Goal: Transaction & Acquisition: Purchase product/service

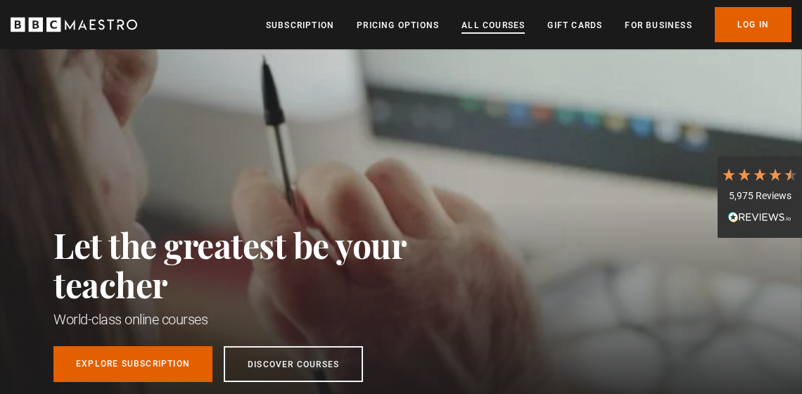
click at [480, 25] on link "All Courses" at bounding box center [492, 25] width 63 height 14
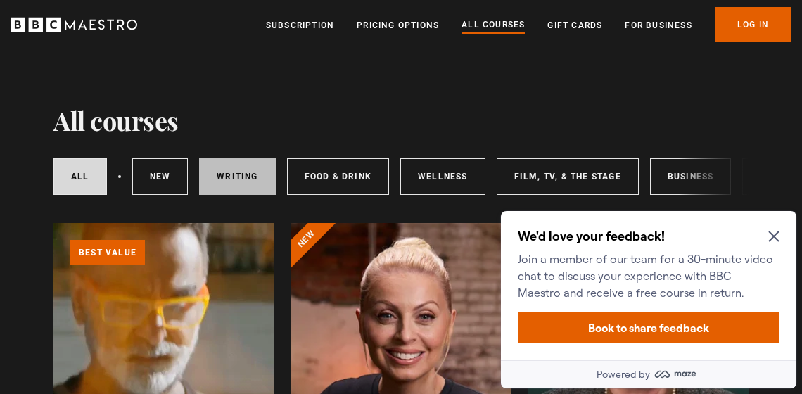
click at [222, 172] on link "Writing" at bounding box center [237, 176] width 76 height 37
click at [777, 238] on icon "Close Maze Prompt" at bounding box center [773, 236] width 11 height 11
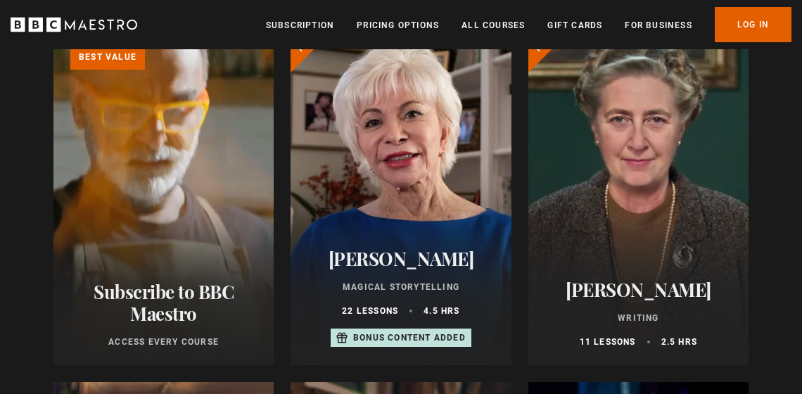
scroll to position [191, 0]
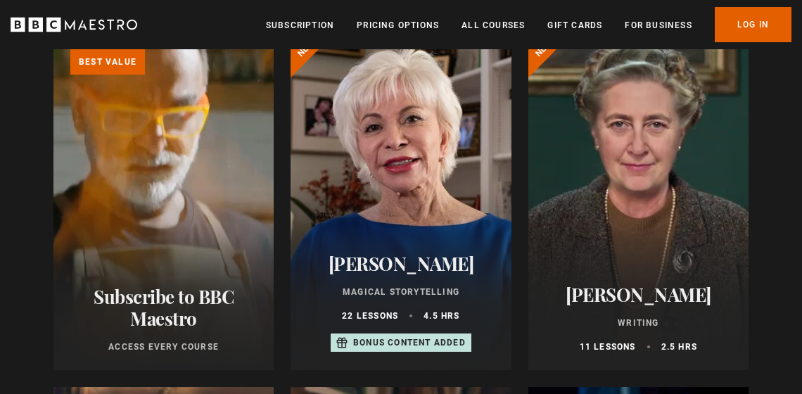
click at [401, 212] on div at bounding box center [400, 201] width 220 height 338
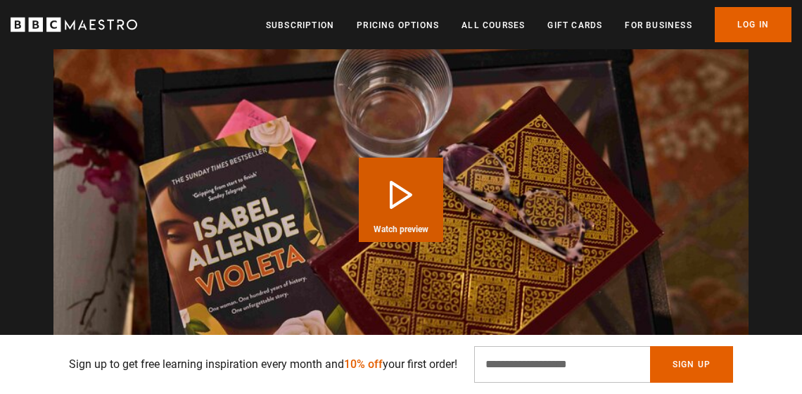
scroll to position [1479, 0]
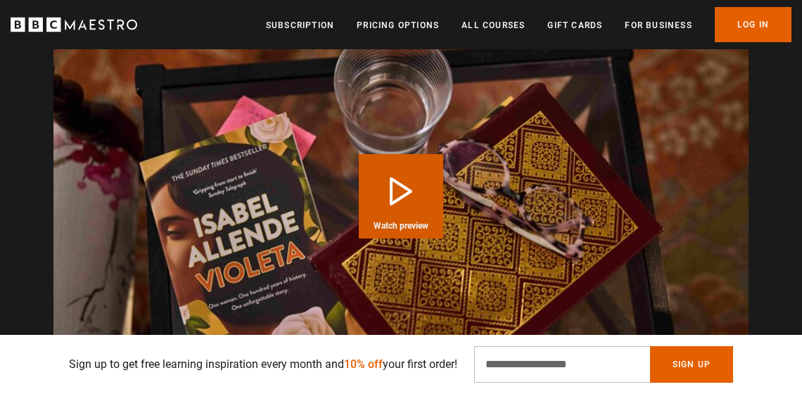
click at [394, 183] on button "Play Course overview for Magical Storytelling with Isabel Allende Watch preview" at bounding box center [401, 196] width 84 height 84
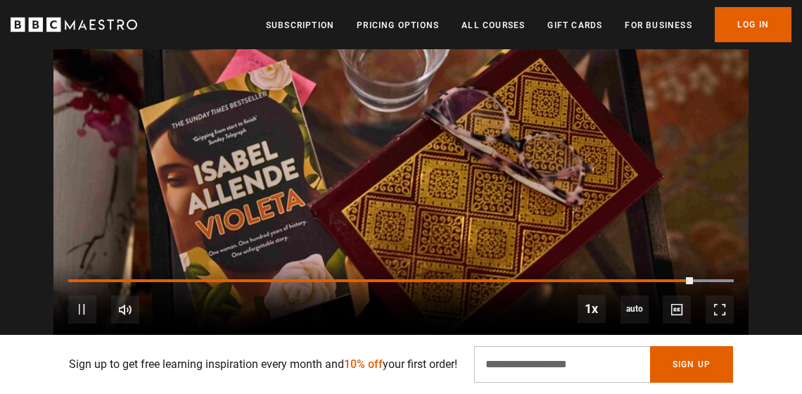
scroll to position [1539, 0]
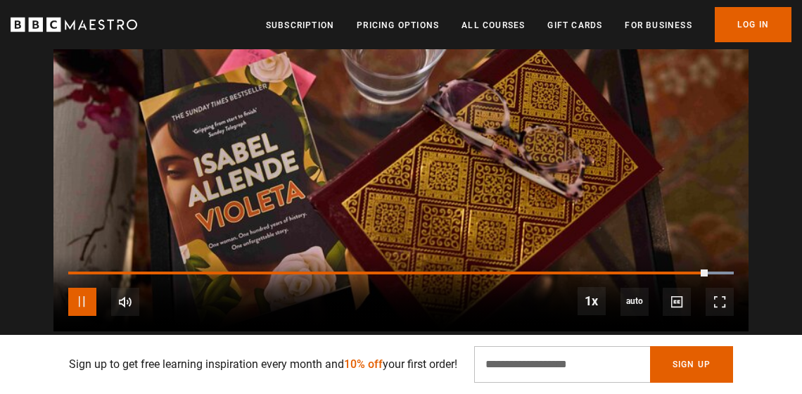
click at [79, 293] on span "Video Player" at bounding box center [82, 302] width 28 height 28
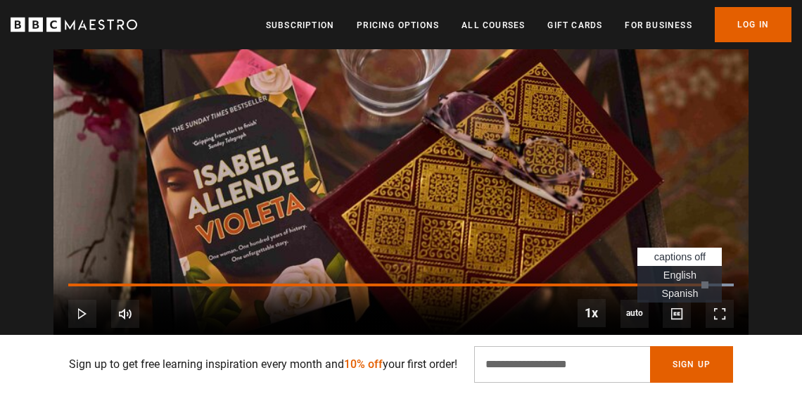
scroll to position [0, 2243]
click at [679, 270] on span "English Captions" at bounding box center [679, 274] width 33 height 11
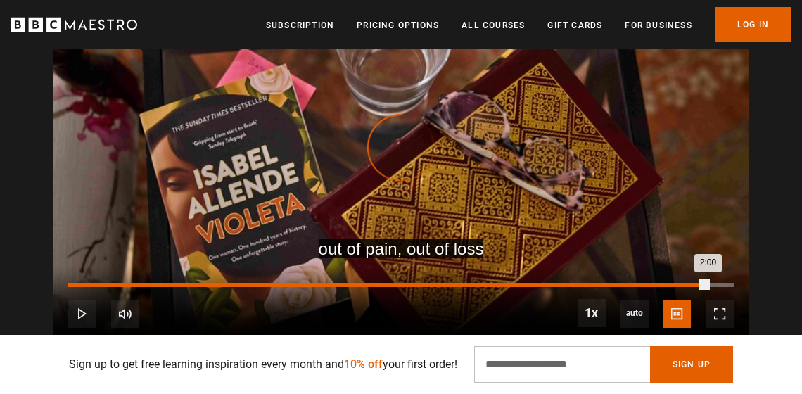
drag, startPoint x: 707, startPoint y: 279, endPoint x: 79, endPoint y: 278, distance: 627.2
click at [79, 283] on div "Loaded : 4.00% 0:02 2:00" at bounding box center [400, 285] width 665 height 4
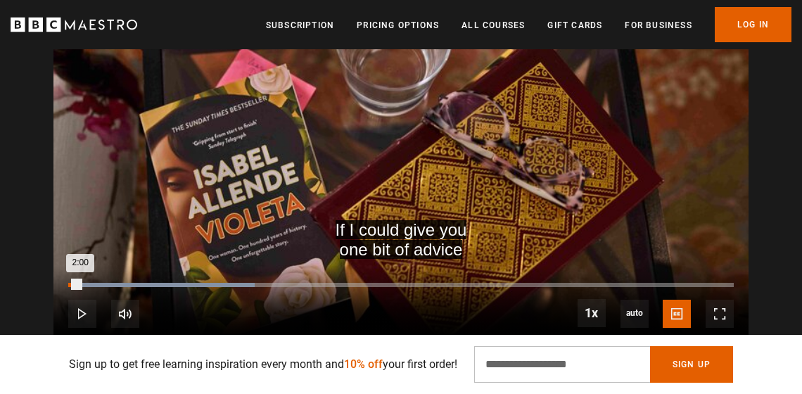
scroll to position [0, 3140]
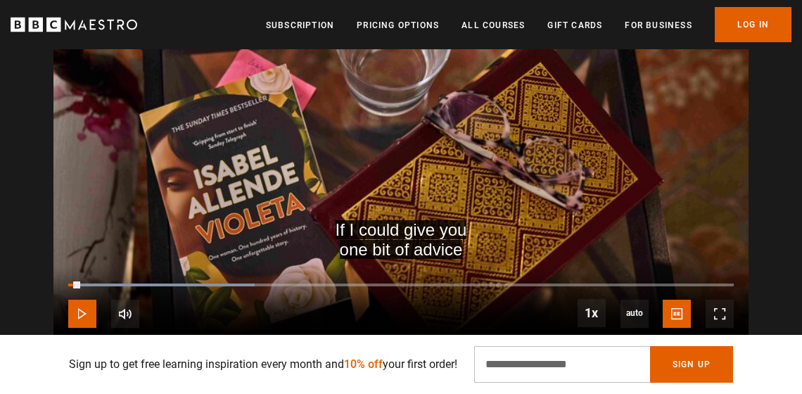
click at [81, 303] on span "Video Player" at bounding box center [82, 314] width 28 height 28
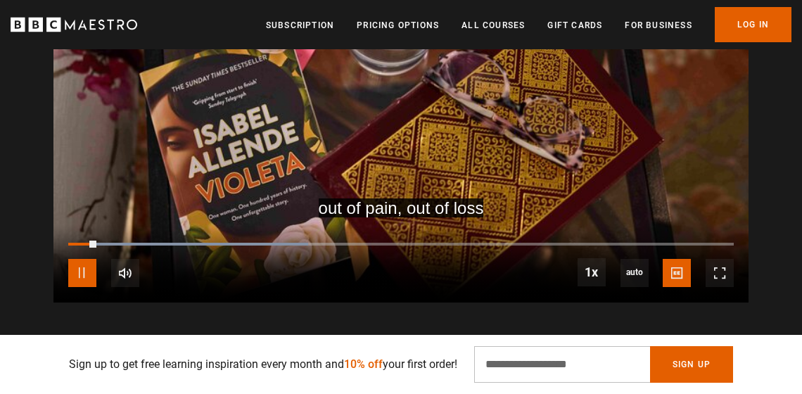
click at [83, 274] on span "Video Player" at bounding box center [82, 273] width 28 height 28
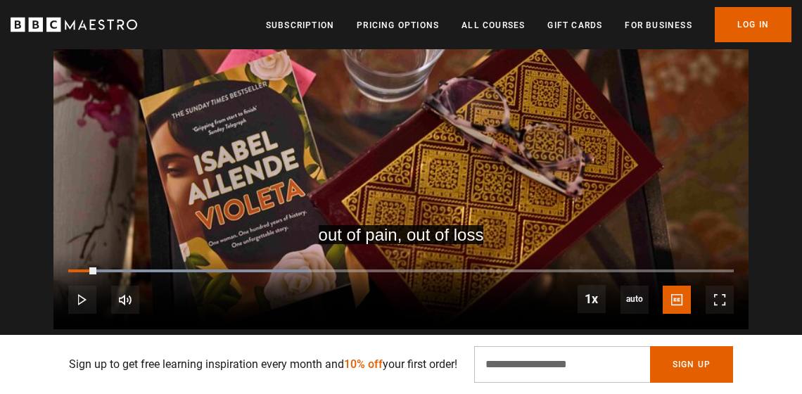
scroll to position [1542, 0]
click at [84, 296] on span "Video Player" at bounding box center [82, 299] width 28 height 28
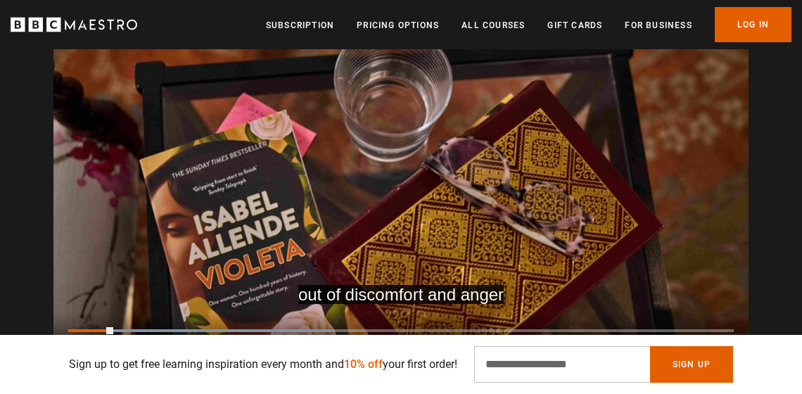
scroll to position [0, 3813]
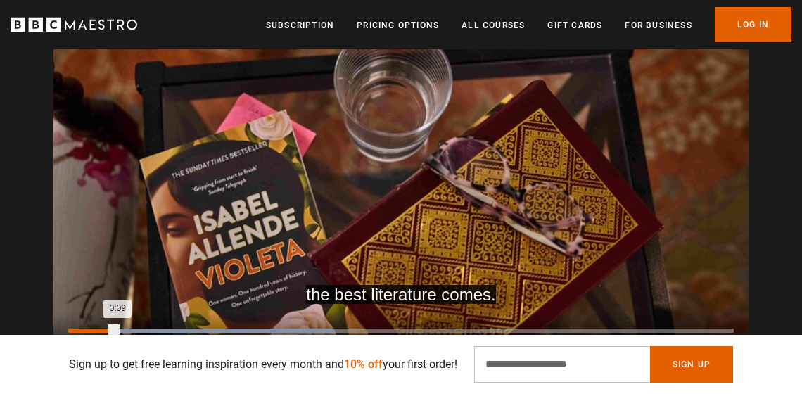
click at [113, 328] on div "0:09" at bounding box center [92, 330] width 49 height 4
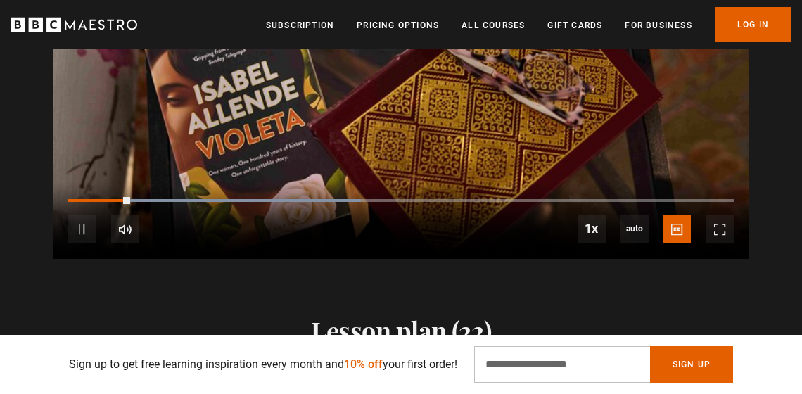
scroll to position [1617, 0]
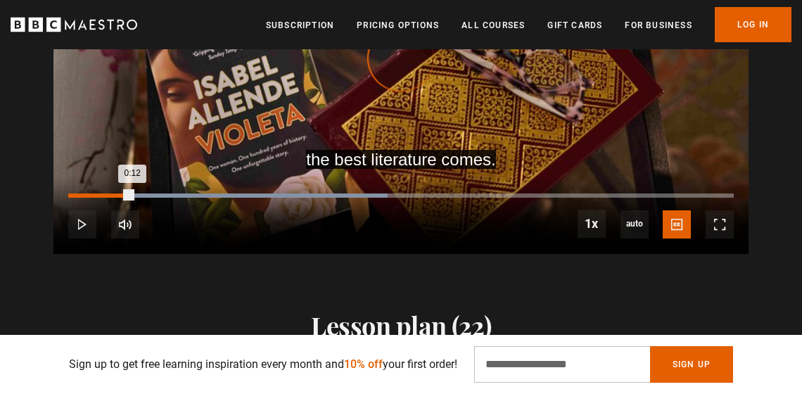
drag, startPoint x: 132, startPoint y: 189, endPoint x: 117, endPoint y: 190, distance: 14.8
click at [117, 193] on div "0:12" at bounding box center [100, 195] width 64 height 4
click at [117, 193] on div "0:09" at bounding box center [93, 195] width 50 height 4
click at [105, 193] on div "0:10" at bounding box center [96, 195] width 56 height 4
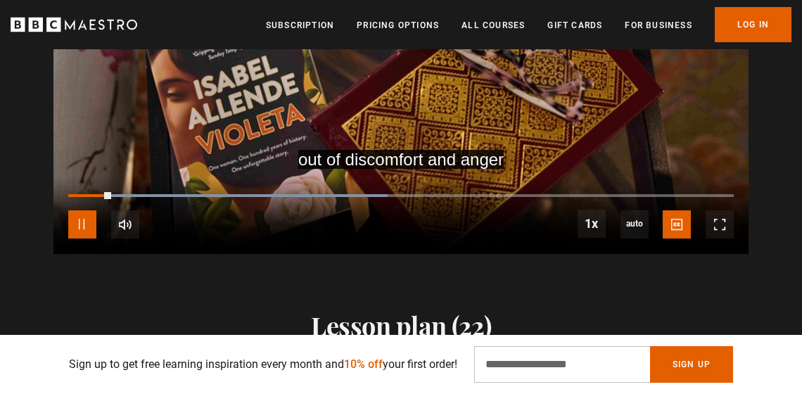
click at [79, 222] on span "Video Player" at bounding box center [82, 224] width 28 height 28
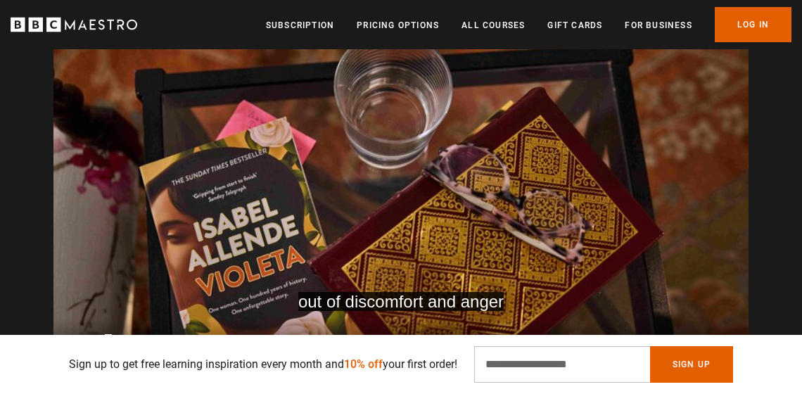
scroll to position [0, 224]
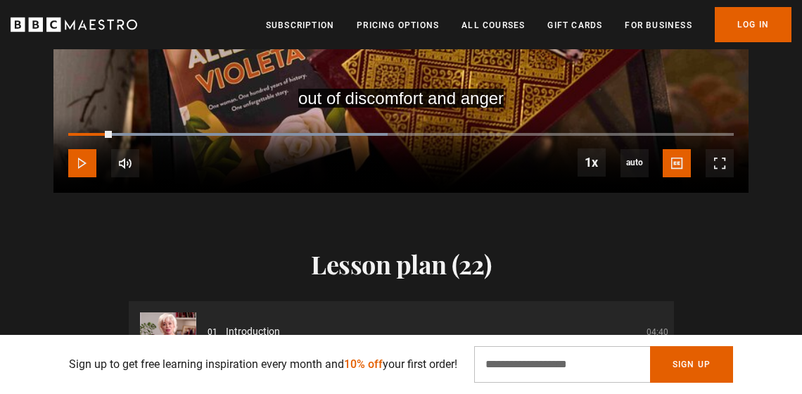
click at [83, 157] on span "Video Player" at bounding box center [82, 163] width 28 height 28
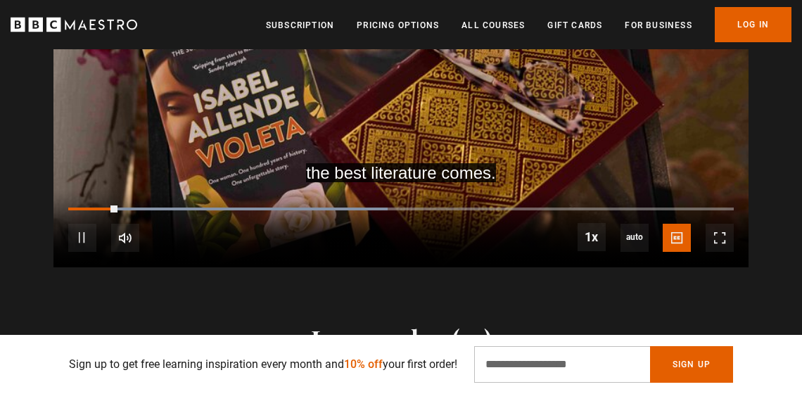
scroll to position [1611, 0]
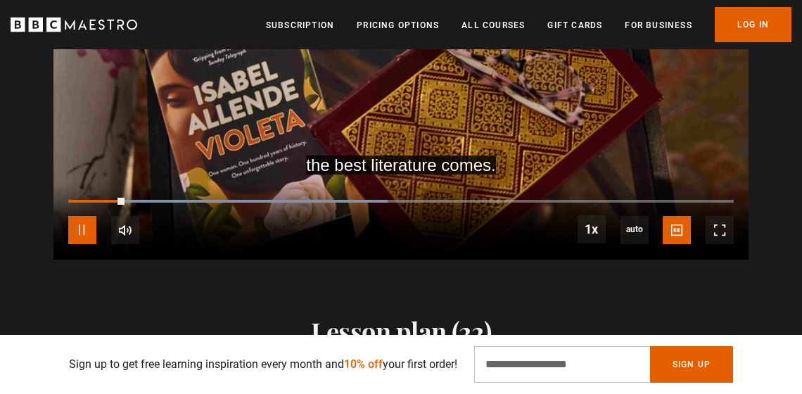
click at [88, 229] on span "Video Player" at bounding box center [82, 230] width 28 height 28
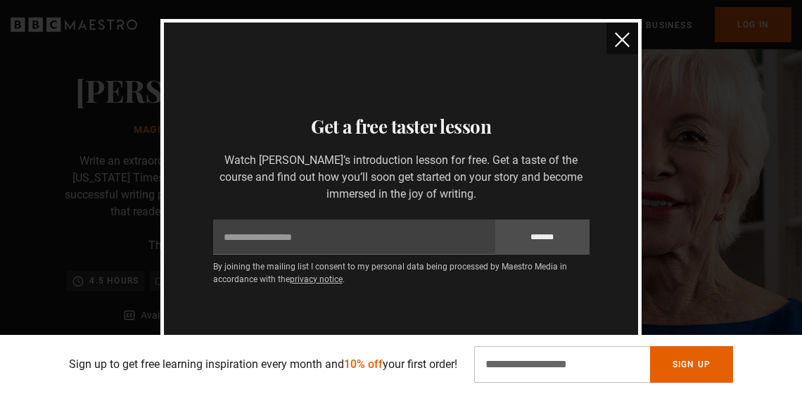
scroll to position [0, 0]
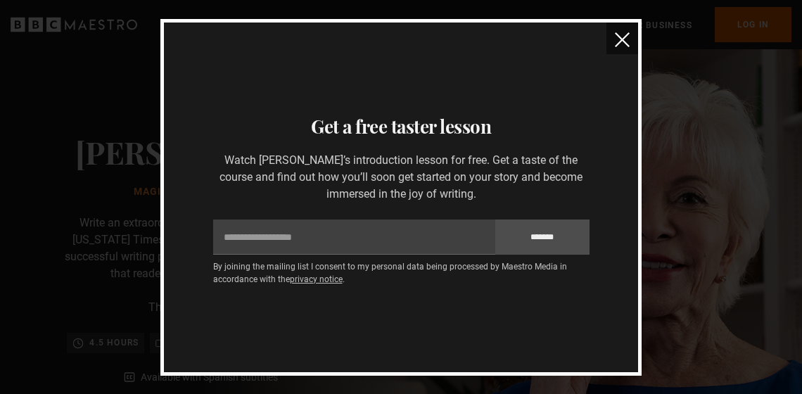
click at [622, 42] on img "close" at bounding box center [622, 39] width 15 height 15
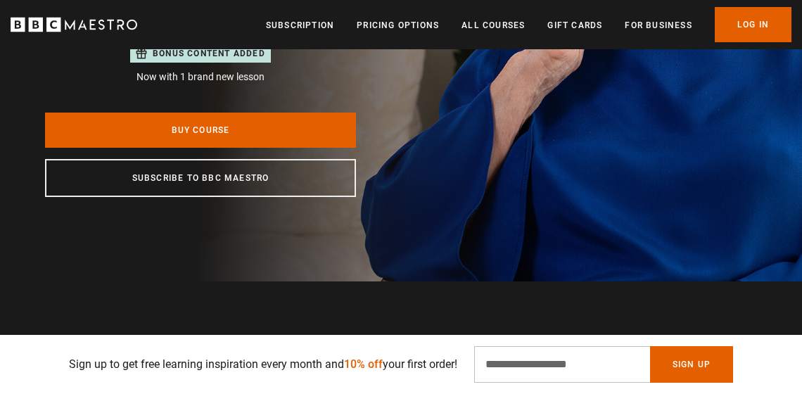
scroll to position [361, 0]
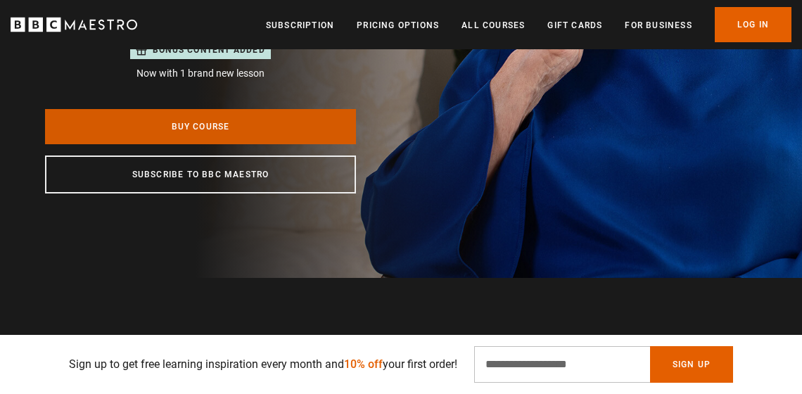
click at [192, 127] on link "Buy Course" at bounding box center [200, 126] width 311 height 35
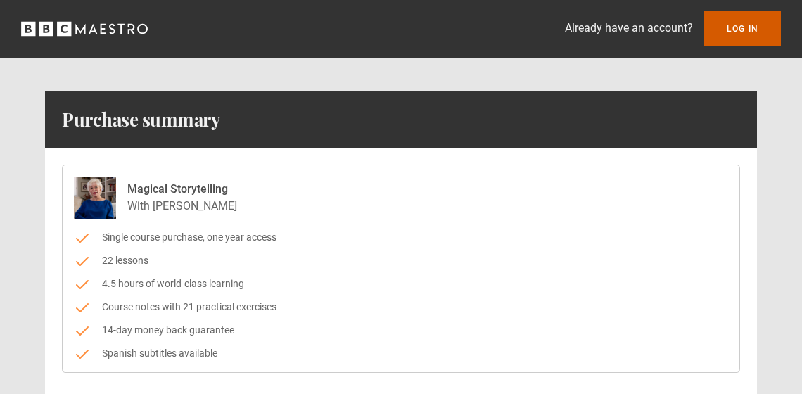
click at [741, 31] on link "Log In" at bounding box center [742, 28] width 77 height 35
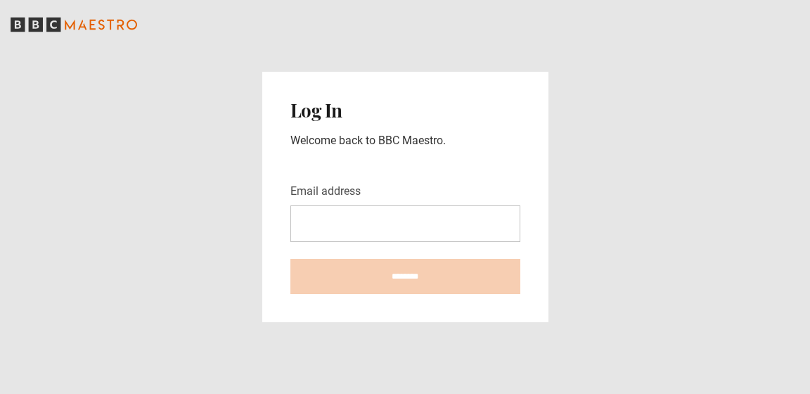
click at [357, 223] on input "Email address" at bounding box center [405, 223] width 230 height 37
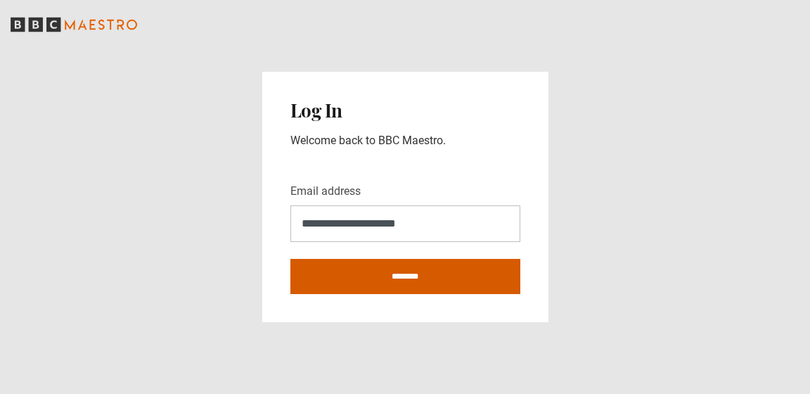
type input "**********"
click at [391, 281] on input "********" at bounding box center [405, 276] width 230 height 35
type input "**********"
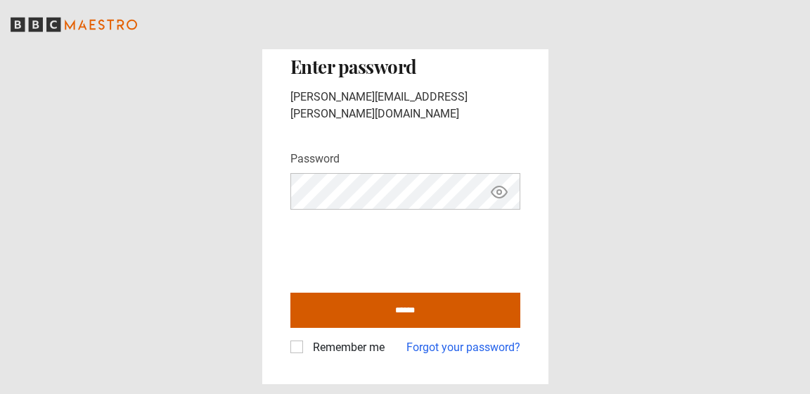
click at [413, 300] on input "******" at bounding box center [405, 310] width 230 height 35
type input "**********"
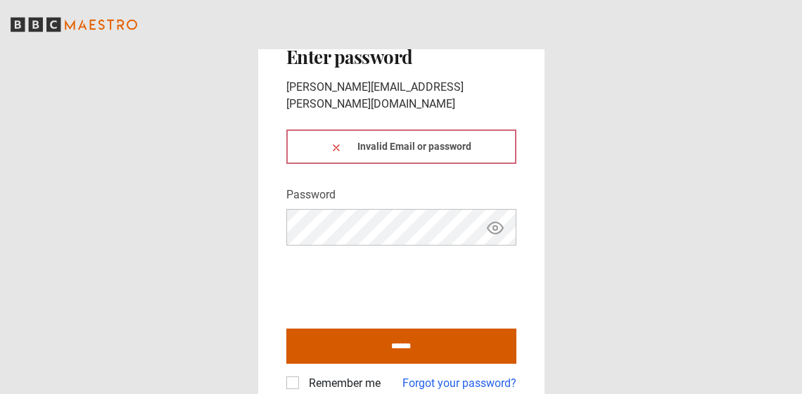
click at [402, 335] on input "******" at bounding box center [401, 345] width 230 height 35
type input "**********"
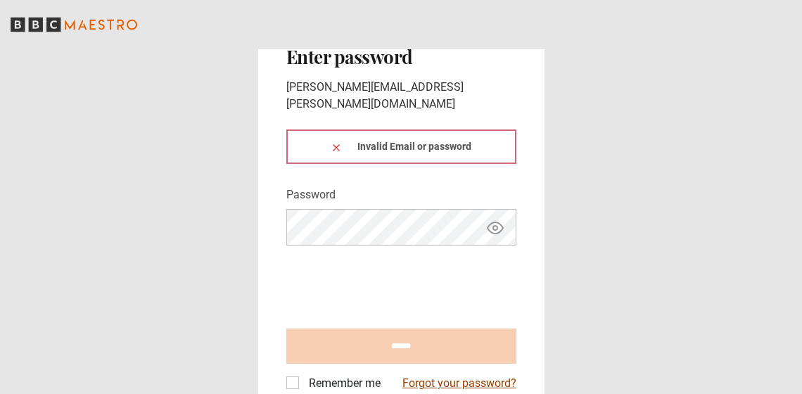
click at [427, 375] on link "Forgot your password?" at bounding box center [459, 383] width 114 height 17
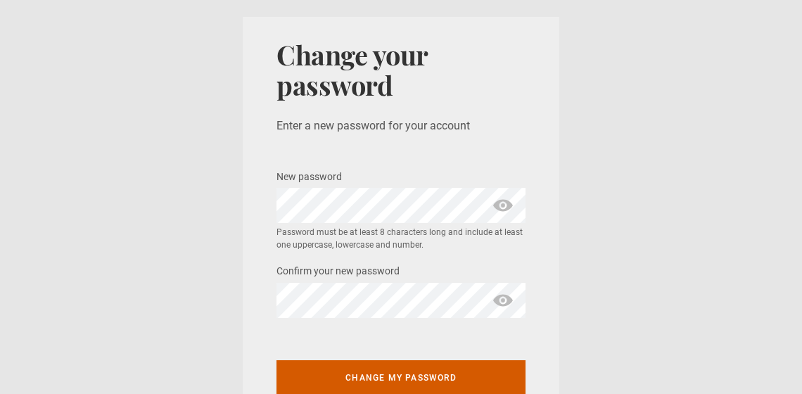
click at [387, 376] on button "Change my password" at bounding box center [400, 377] width 249 height 35
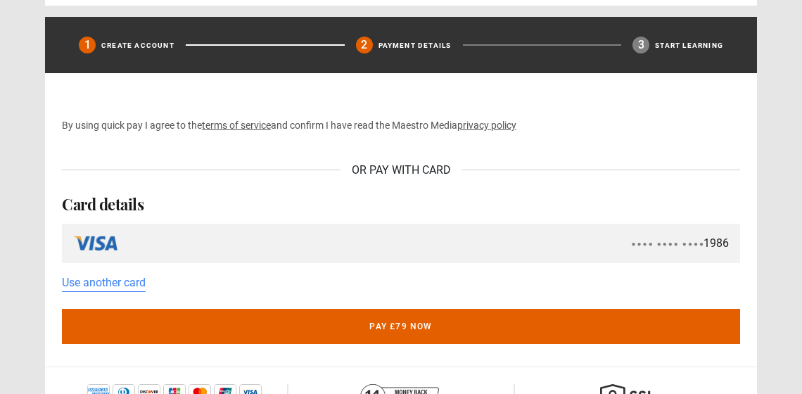
scroll to position [577, 0]
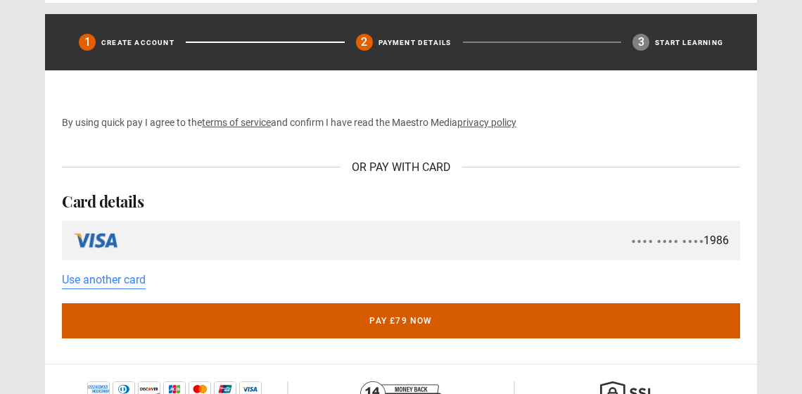
click at [341, 326] on button "Pay £79 now" at bounding box center [401, 320] width 678 height 35
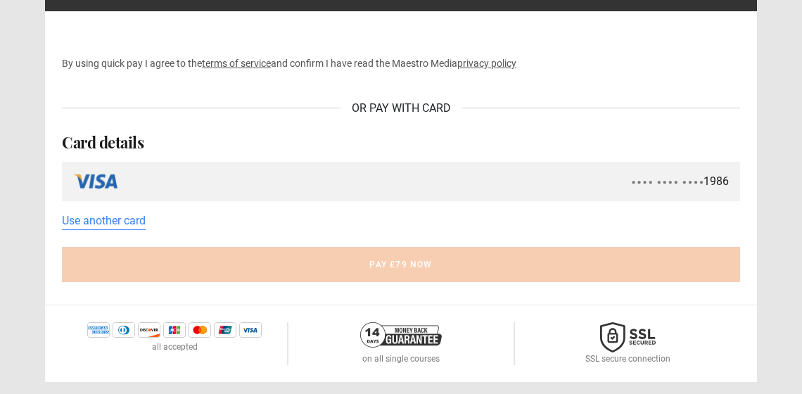
scroll to position [633, 0]
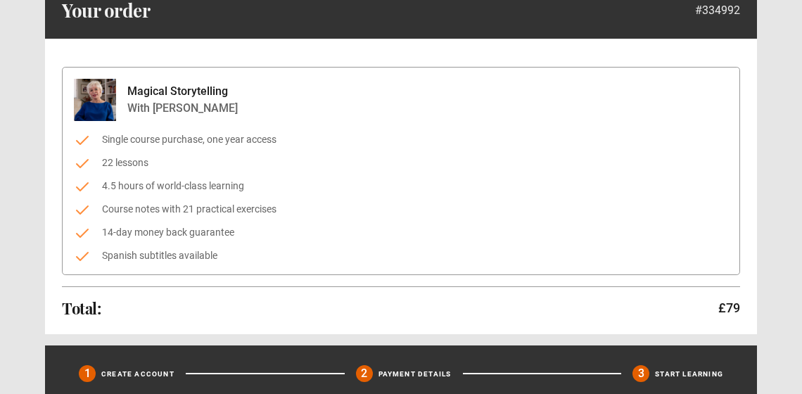
scroll to position [104, 0]
